Goal: Find contact information: Find contact information

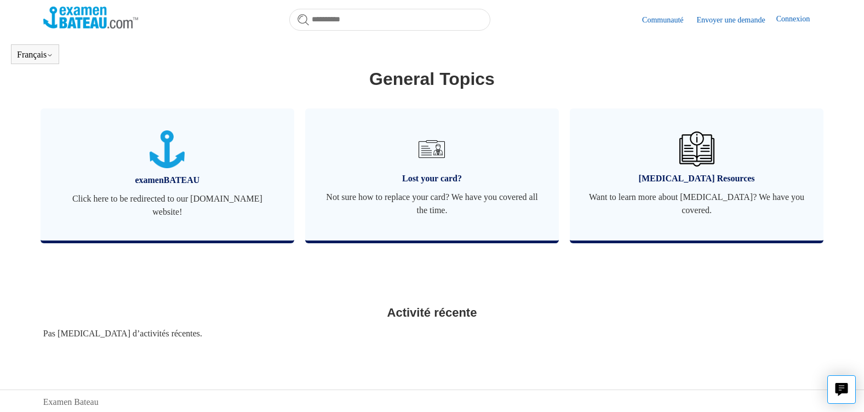
scroll to position [407, 0]
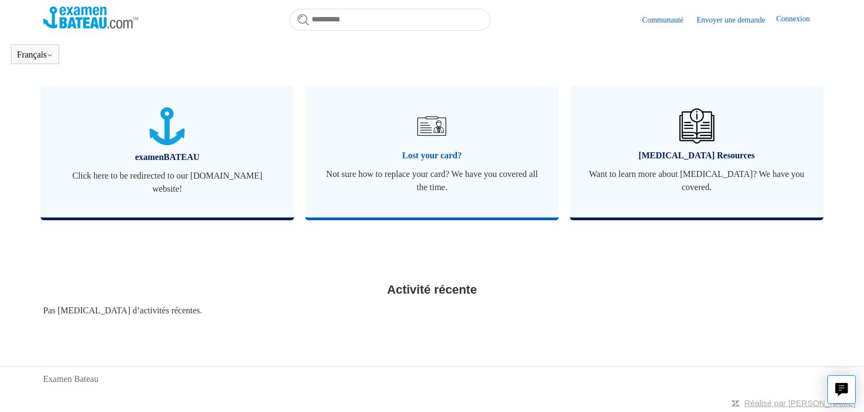
click at [433, 150] on span "Lost your card?" at bounding box center [432, 155] width 221 height 13
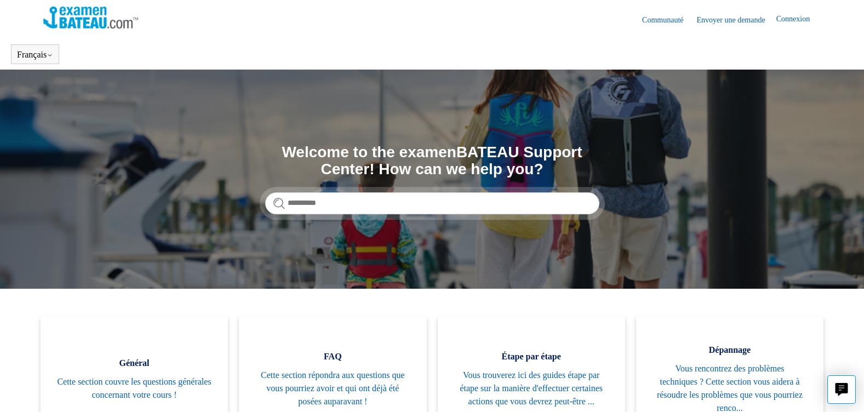
click at [712, 19] on link "Envoyer une demande" at bounding box center [736, 20] width 79 height 12
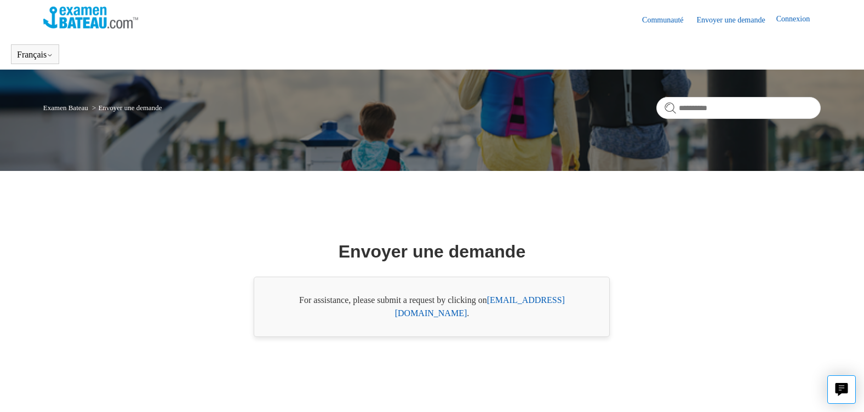
click at [511, 305] on link "[EMAIL_ADDRESS][DOMAIN_NAME]" at bounding box center [480, 306] width 170 height 22
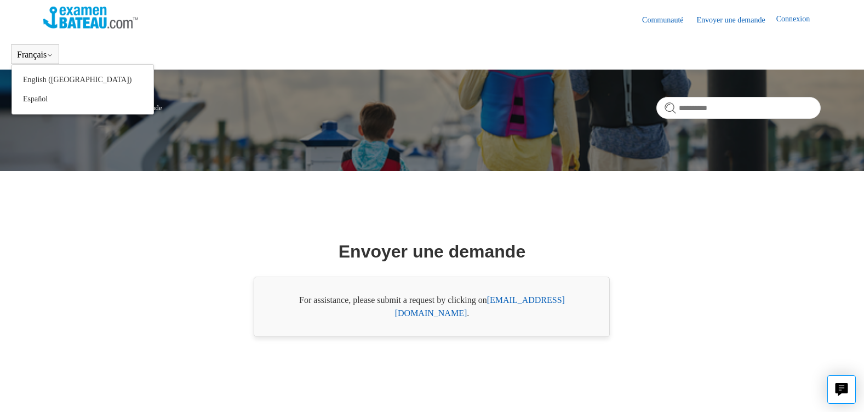
click at [36, 50] on button "Français" at bounding box center [35, 55] width 36 height 10
